Goal: Information Seeking & Learning: Find specific fact

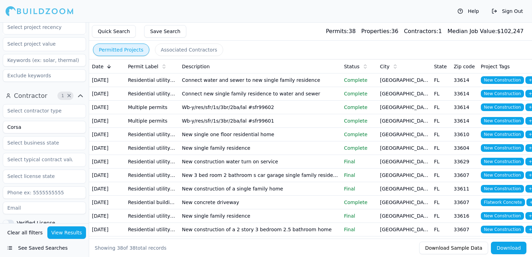
scroll to position [209, 0]
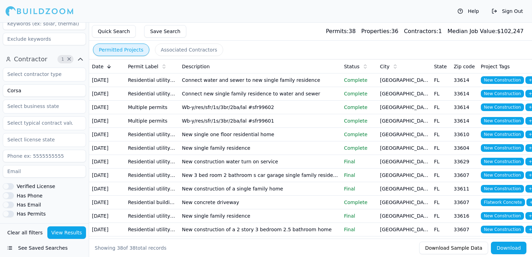
drag, startPoint x: 43, startPoint y: 92, endPoint x: -1, endPoint y: 92, distance: 44.2
click at [0, 92] on html "Help Sign Out Location 1 × [US_STATE] Project 3 × New Construction Complete Fin…" at bounding box center [266, 128] width 532 height 257
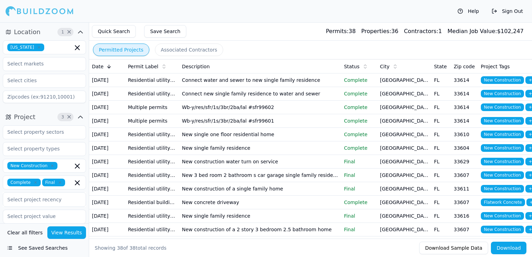
click at [37, 47] on icon "button" at bounding box center [39, 47] width 4 height 4
type input "LSM Construction LLC"
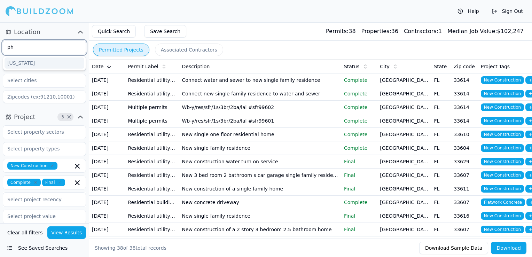
type input "p"
click at [31, 86] on div "[US_STATE]" at bounding box center [45, 85] width 80 height 11
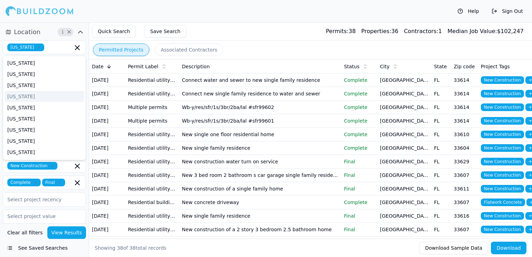
click at [226, 25] on div "Quick Search Save Search Permits: 38 Properties: 36 Contractors: 1 Median Job V…" at bounding box center [310, 31] width 443 height 18
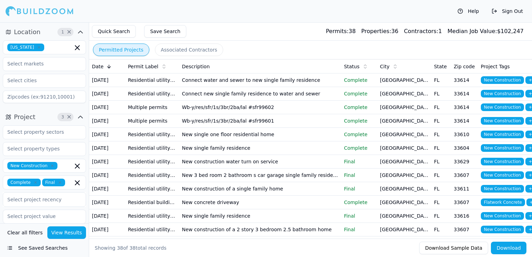
click at [66, 234] on button "View Results" at bounding box center [66, 232] width 39 height 13
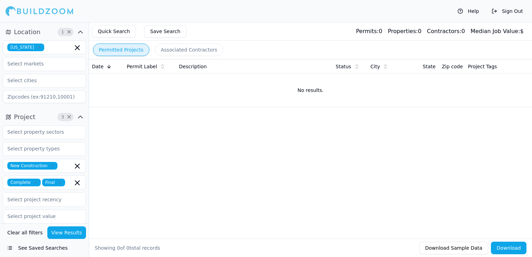
click at [50, 164] on icon "button" at bounding box center [52, 166] width 4 height 4
click at [150, 132] on div "Date Permit Label Description Status City State Zip code Project Tags No result…" at bounding box center [310, 137] width 443 height 157
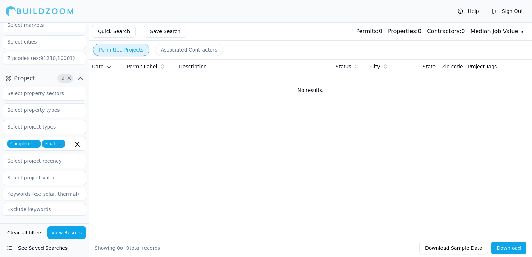
scroll to position [104, 0]
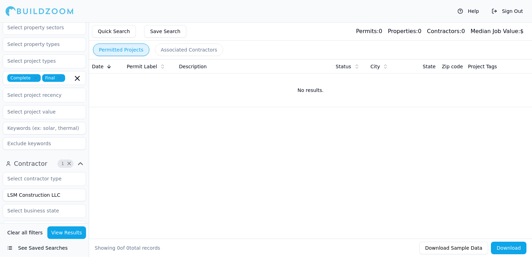
click at [65, 198] on input "LSM Construction LLC" at bounding box center [44, 195] width 83 height 13
type input "LSM Construction"
click at [70, 242] on button "See Saved Searches" at bounding box center [44, 248] width 83 height 13
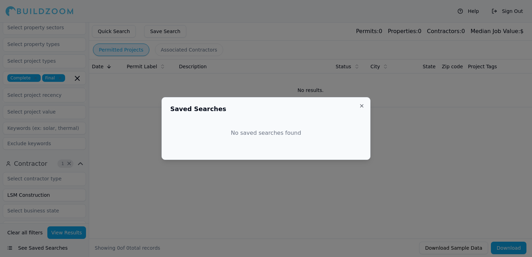
click at [71, 234] on div at bounding box center [266, 128] width 532 height 257
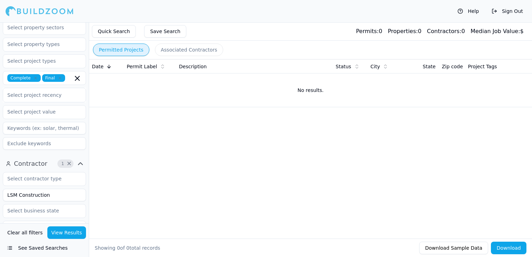
click at [71, 233] on button "View Results" at bounding box center [66, 232] width 39 height 13
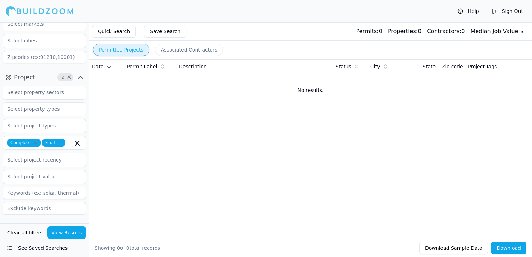
scroll to position [174, 0]
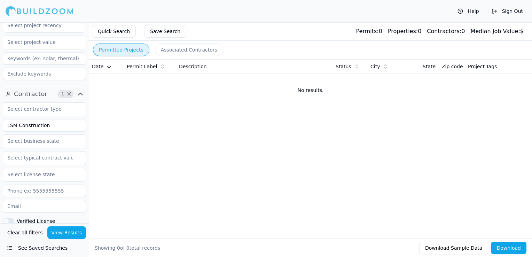
drag, startPoint x: 54, startPoint y: 128, endPoint x: 7, endPoint y: 126, distance: 47.7
click at [7, 126] on input "LSM Construction" at bounding box center [44, 125] width 83 height 13
